Goal: Information Seeking & Learning: Find specific fact

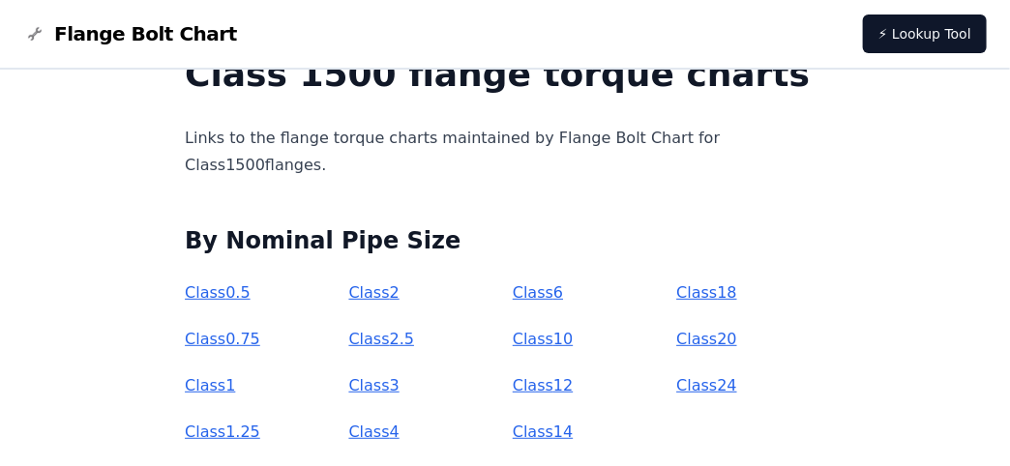
scroll to position [192, 0]
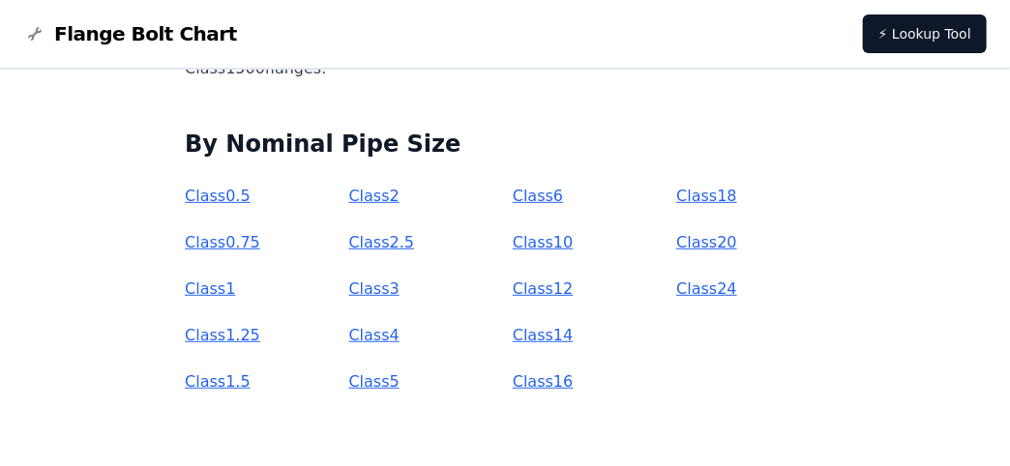
click at [541, 195] on link "Class 6" at bounding box center [537, 196] width 50 height 18
